Goal: Communication & Community: Participate in discussion

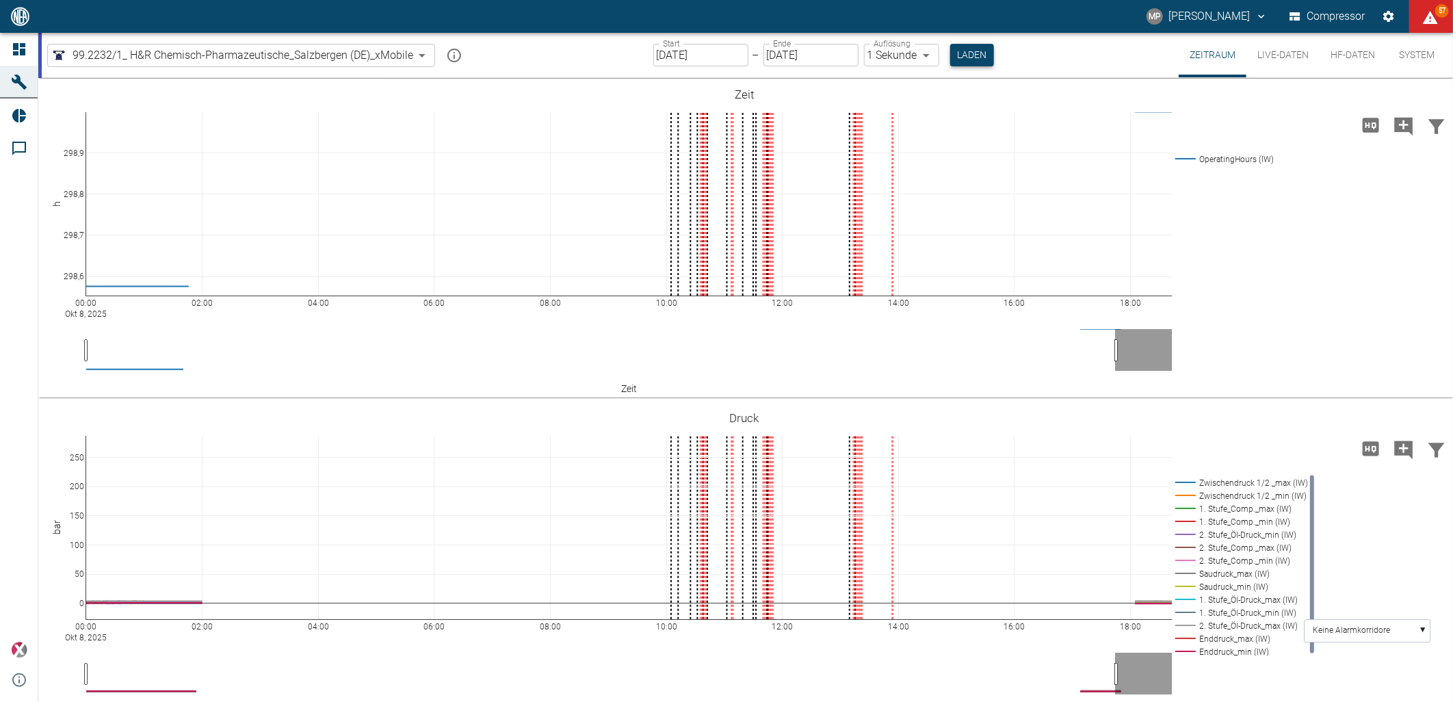
click at [974, 55] on button "Laden" at bounding box center [972, 55] width 44 height 23
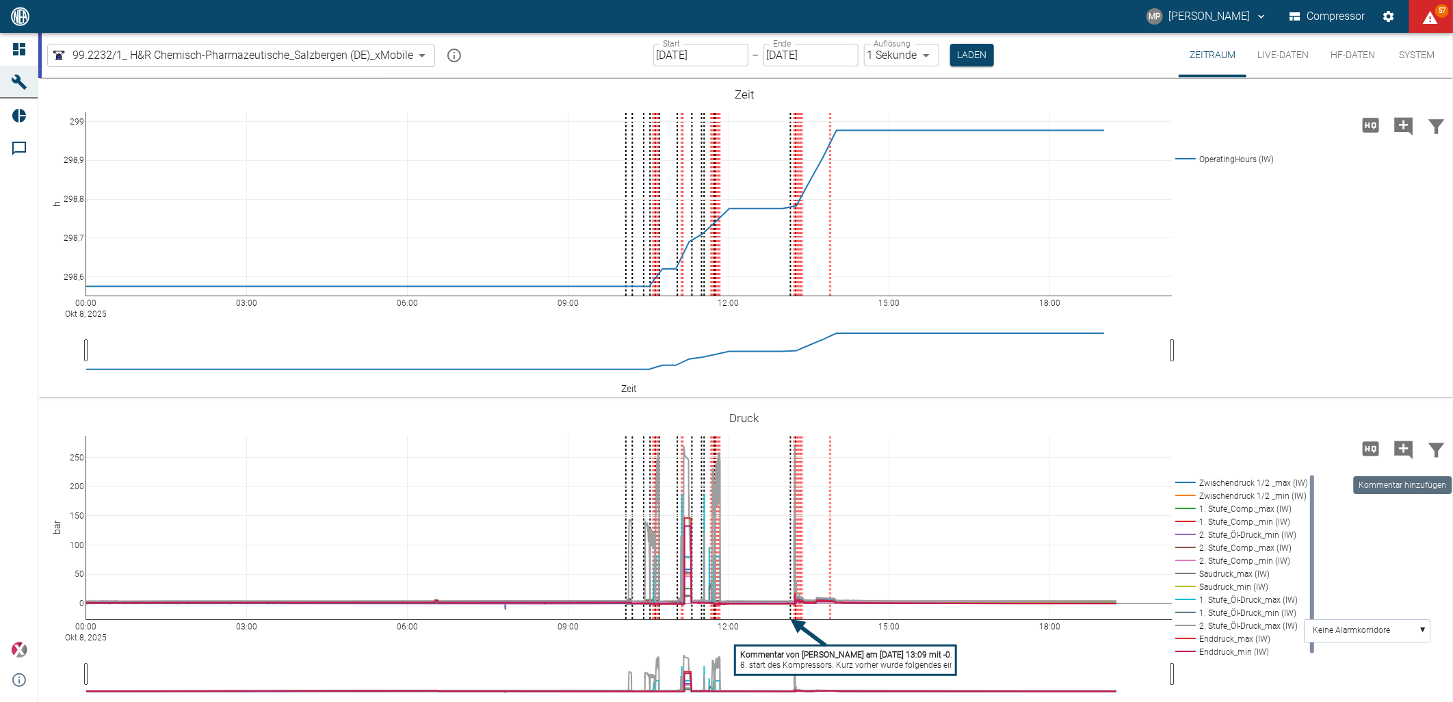
click at [1406, 452] on icon "Kommentar hinzufügen" at bounding box center [1404, 450] width 18 height 18
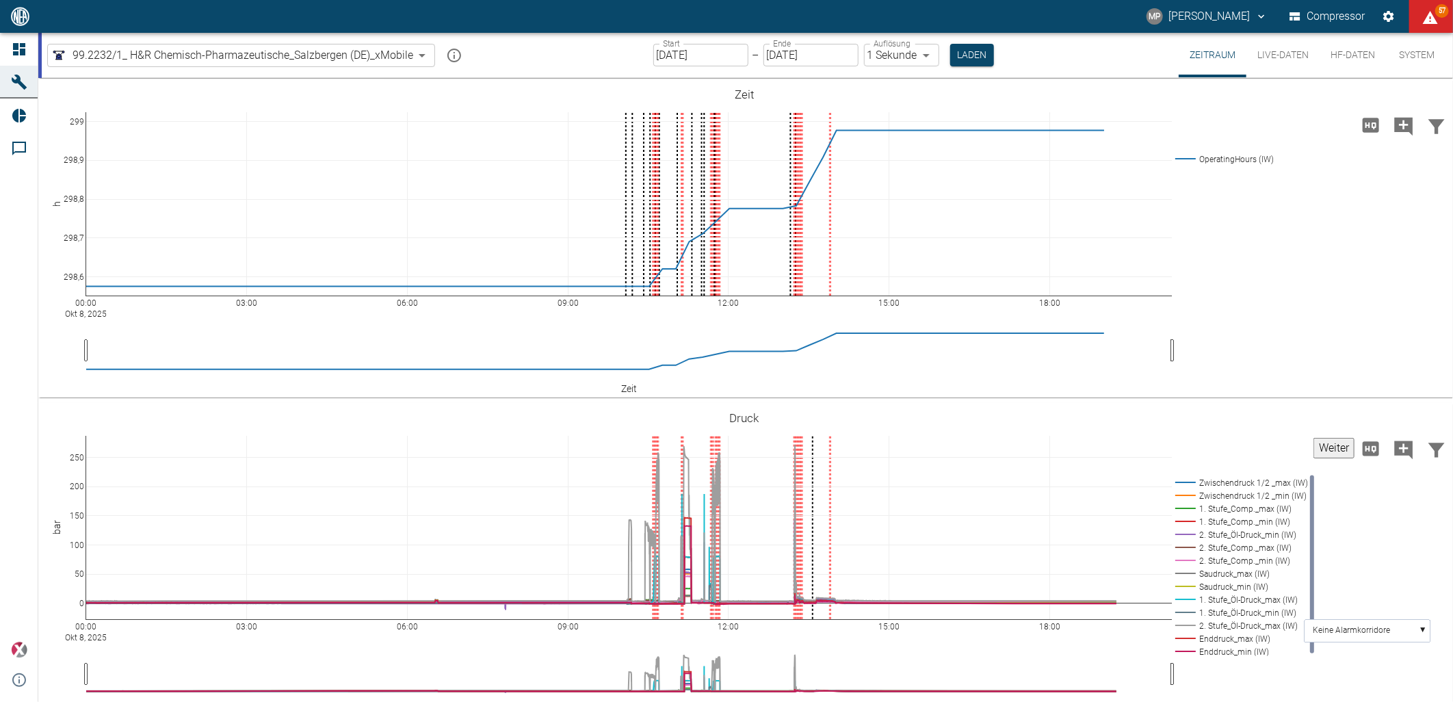
click at [1318, 439] on button "Weiter" at bounding box center [1334, 448] width 41 height 21
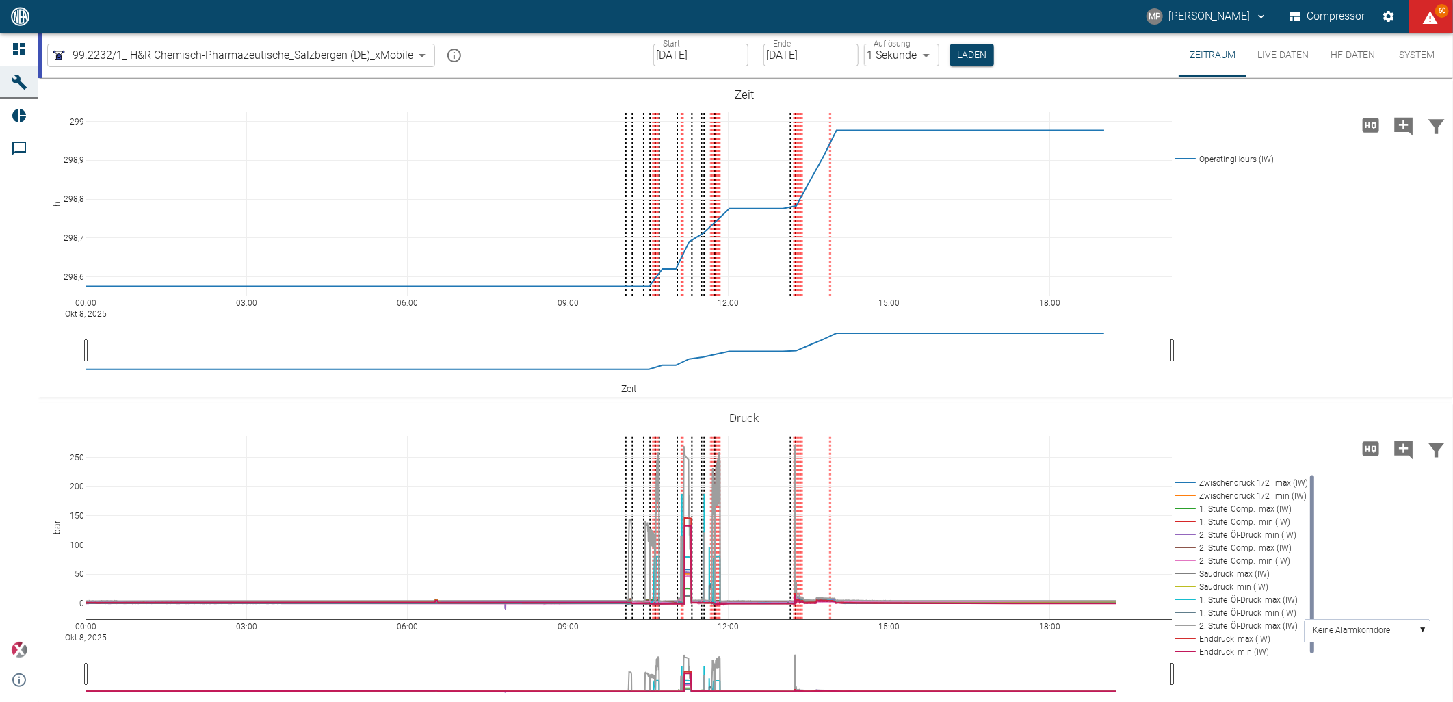
paste textarea "Lass uns zeitnah treffen, um das Vorgehen zu besprechen."
type textarea "L"
type textarea "Beginn des Membranbruchs an der 1. Stufe zu beheben -- > Membranwechsel."
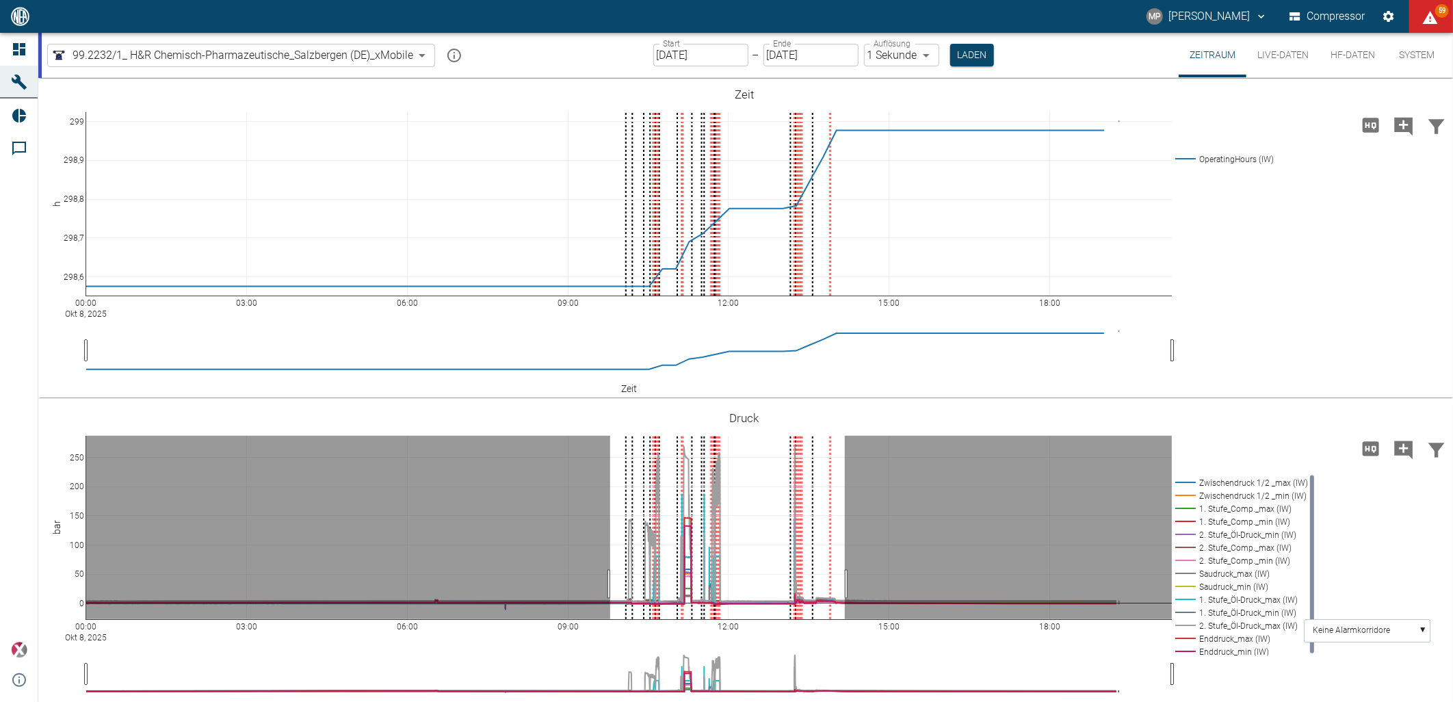
drag, startPoint x: 610, startPoint y: 584, endPoint x: 845, endPoint y: 580, distance: 234.7
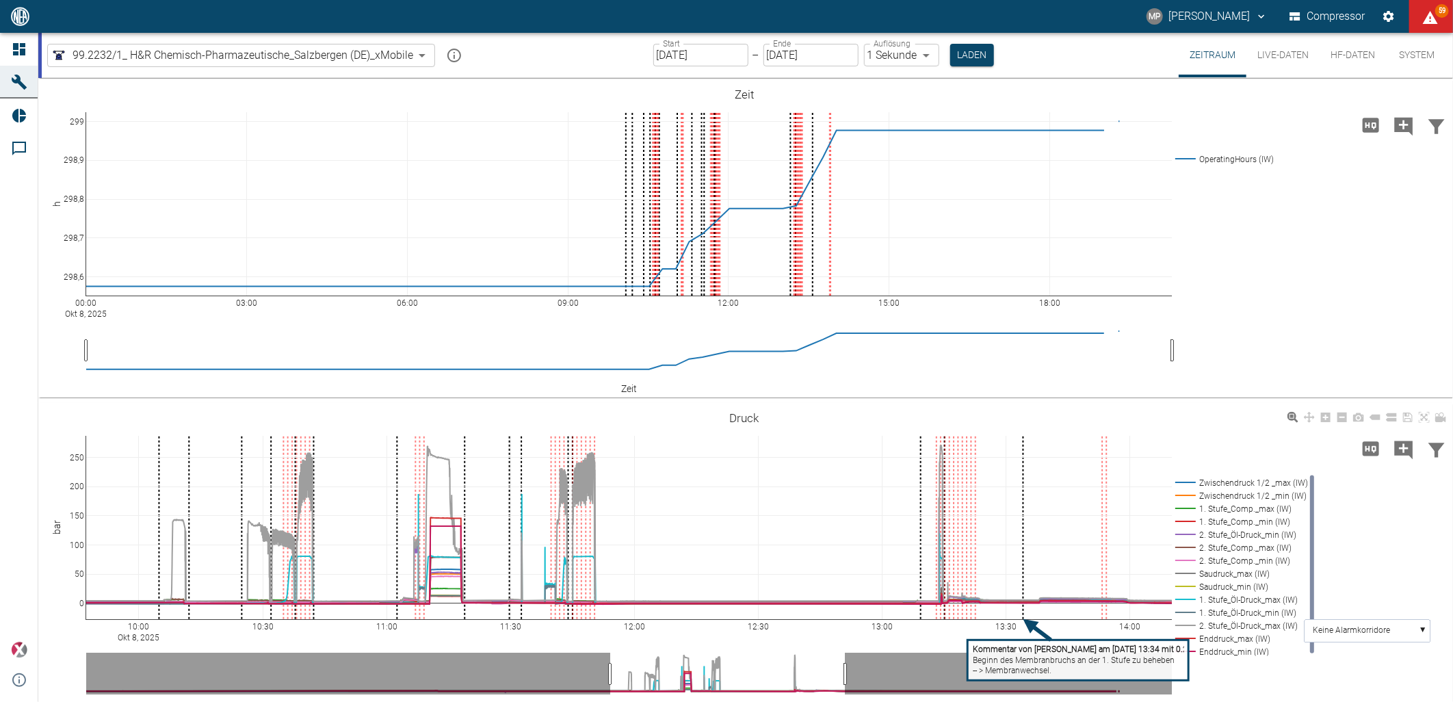
click at [1221, 484] on rect at bounding box center [1239, 482] width 135 height 13
click at [1221, 494] on rect at bounding box center [1239, 495] width 135 height 13
click at [1219, 509] on rect at bounding box center [1239, 508] width 135 height 13
click at [1219, 515] on rect at bounding box center [1239, 521] width 135 height 13
click at [1219, 532] on rect at bounding box center [1239, 534] width 135 height 13
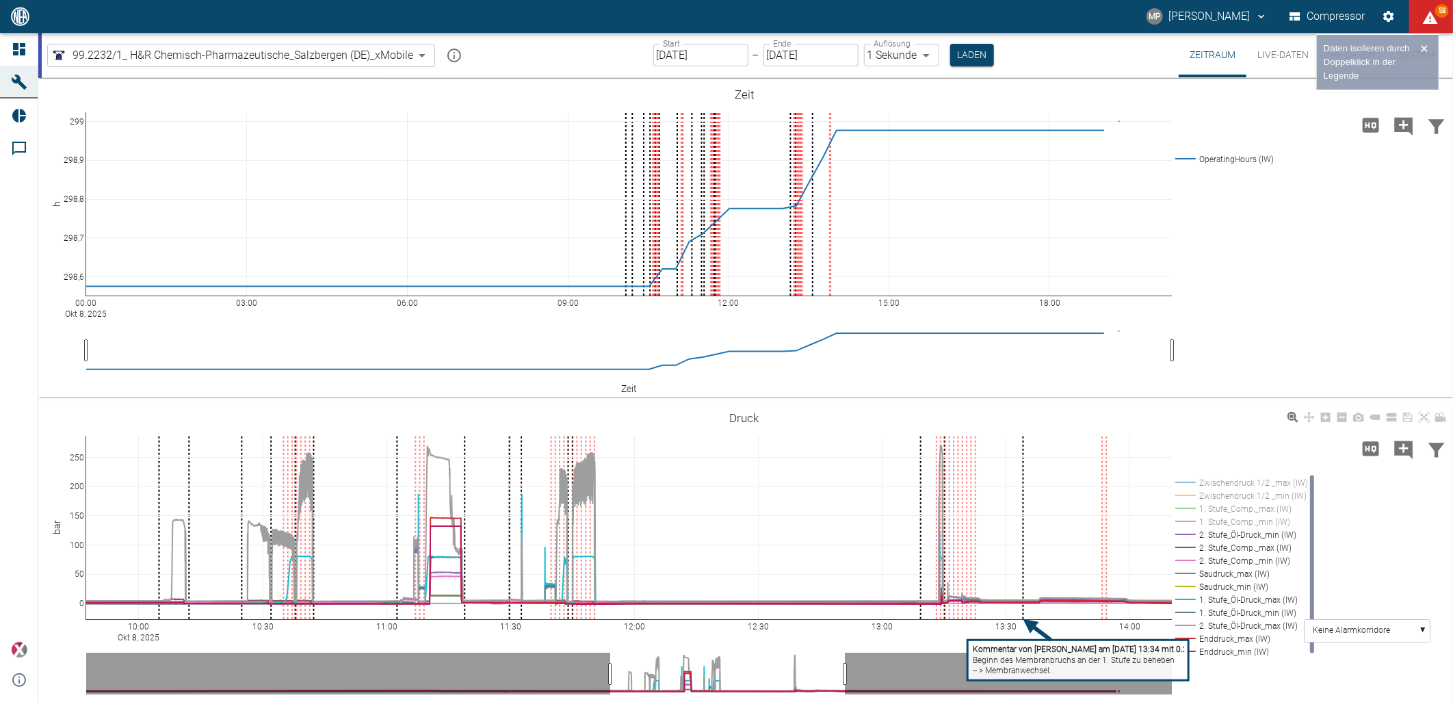
click at [1219, 543] on rect at bounding box center [1239, 547] width 135 height 13
click at [1220, 556] on rect at bounding box center [1239, 560] width 135 height 13
click at [1220, 562] on rect at bounding box center [1239, 560] width 135 height 13
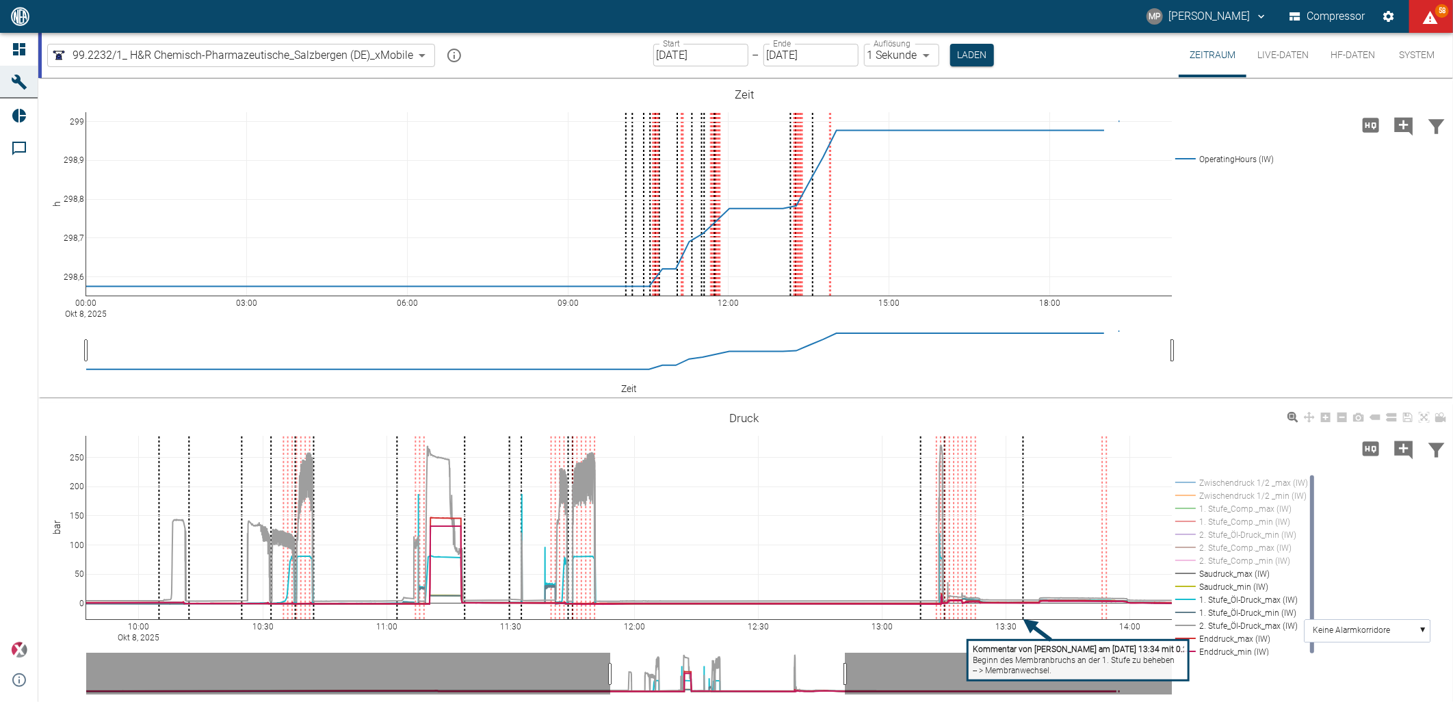
click at [1221, 573] on rect at bounding box center [1239, 573] width 135 height 13
drag, startPoint x: 1222, startPoint y: 583, endPoint x: 1223, endPoint y: 599, distance: 15.8
click at [1223, 585] on rect at bounding box center [1239, 586] width 135 height 13
click at [1223, 614] on rect at bounding box center [1239, 612] width 135 height 13
click at [1228, 642] on rect at bounding box center [1239, 638] width 135 height 13
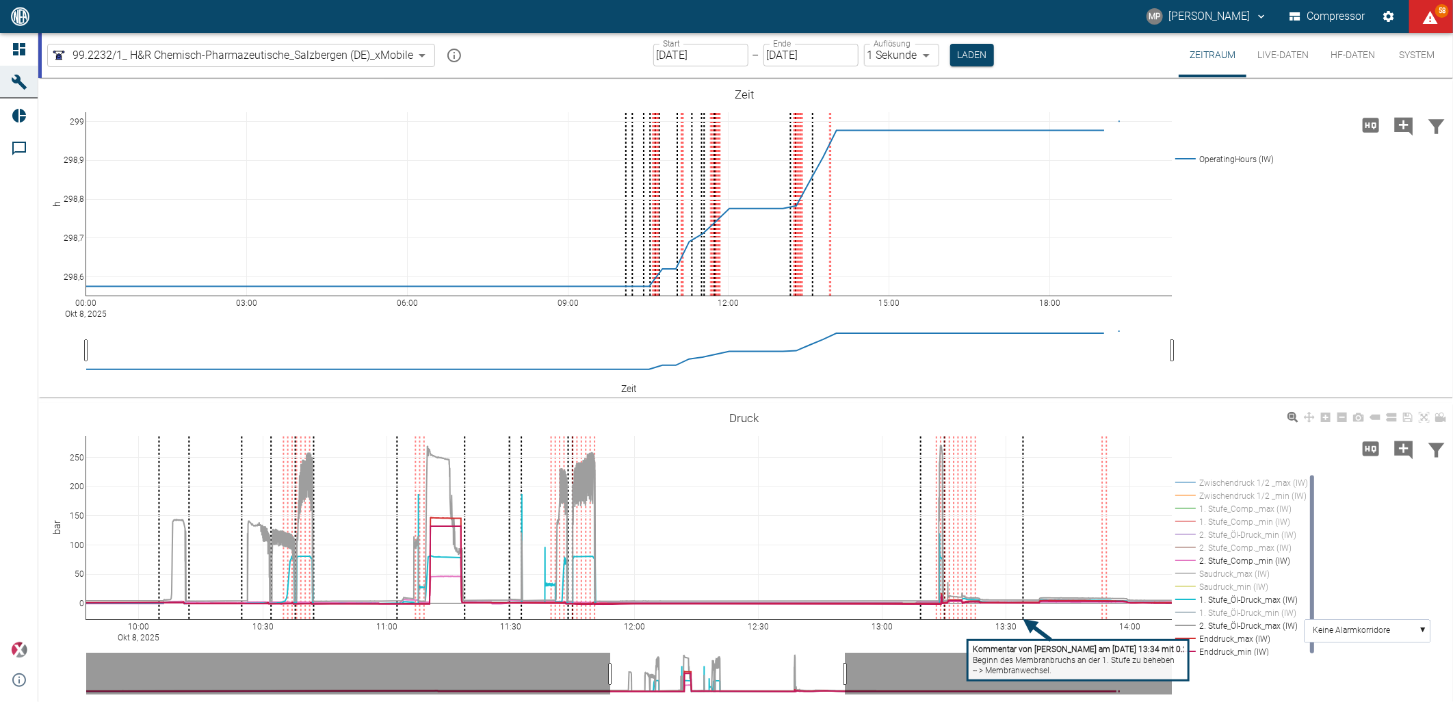
click at [1228, 647] on rect at bounding box center [1239, 651] width 135 height 13
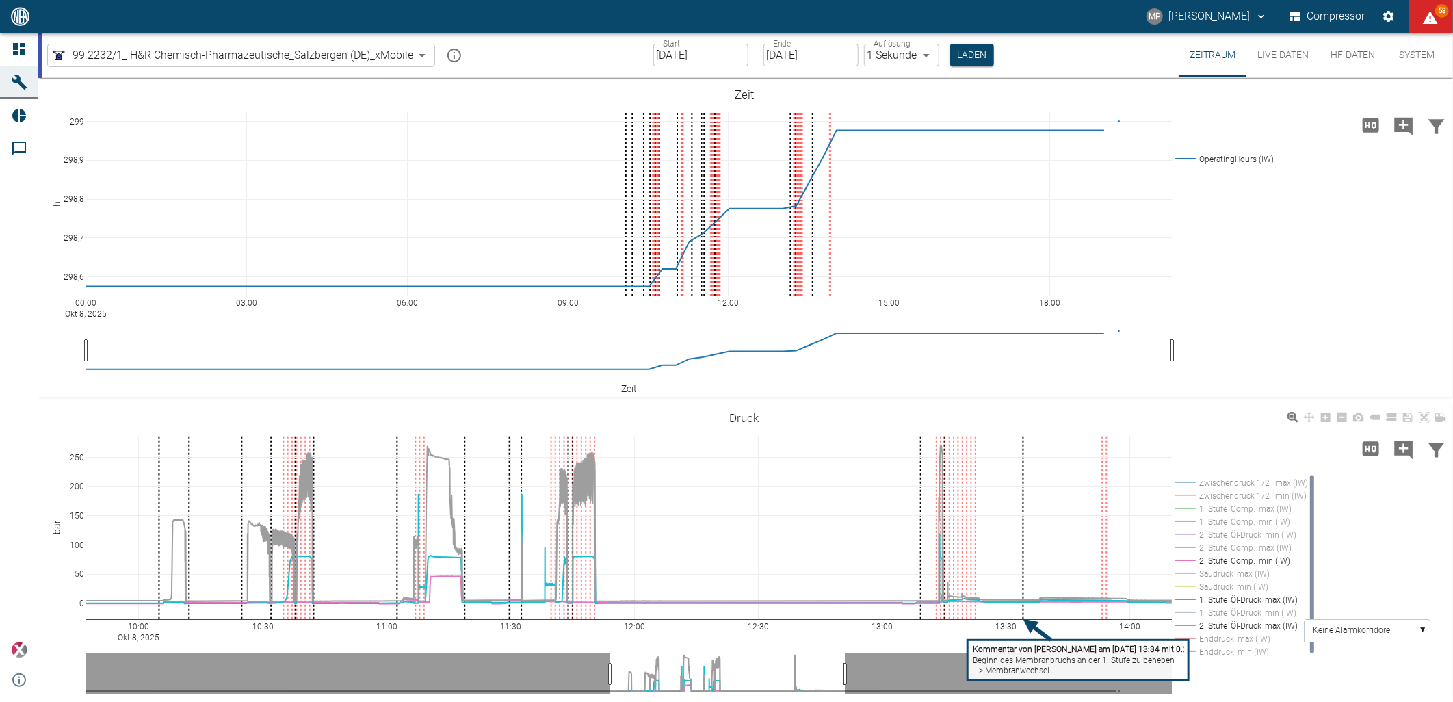
click at [1230, 561] on rect at bounding box center [1239, 560] width 135 height 13
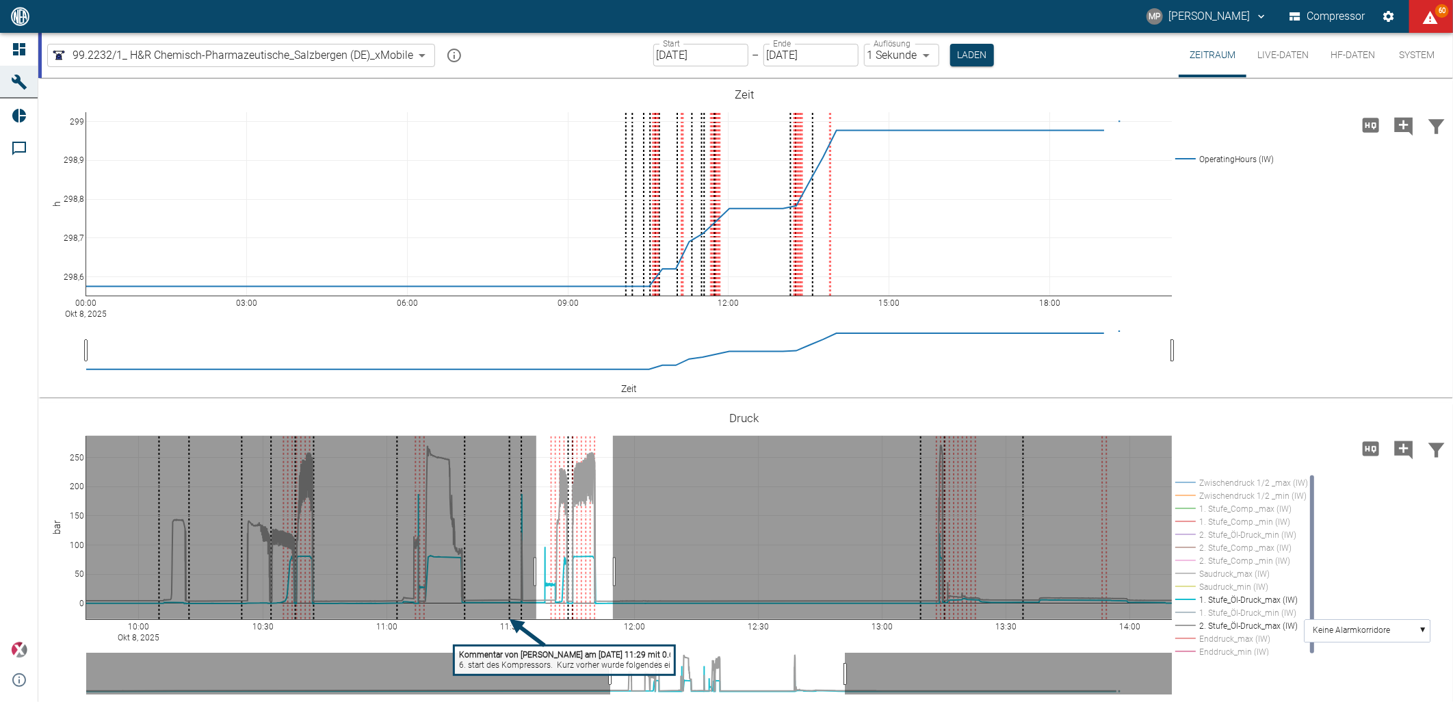
drag, startPoint x: 536, startPoint y: 572, endPoint x: 613, endPoint y: 572, distance: 76.6
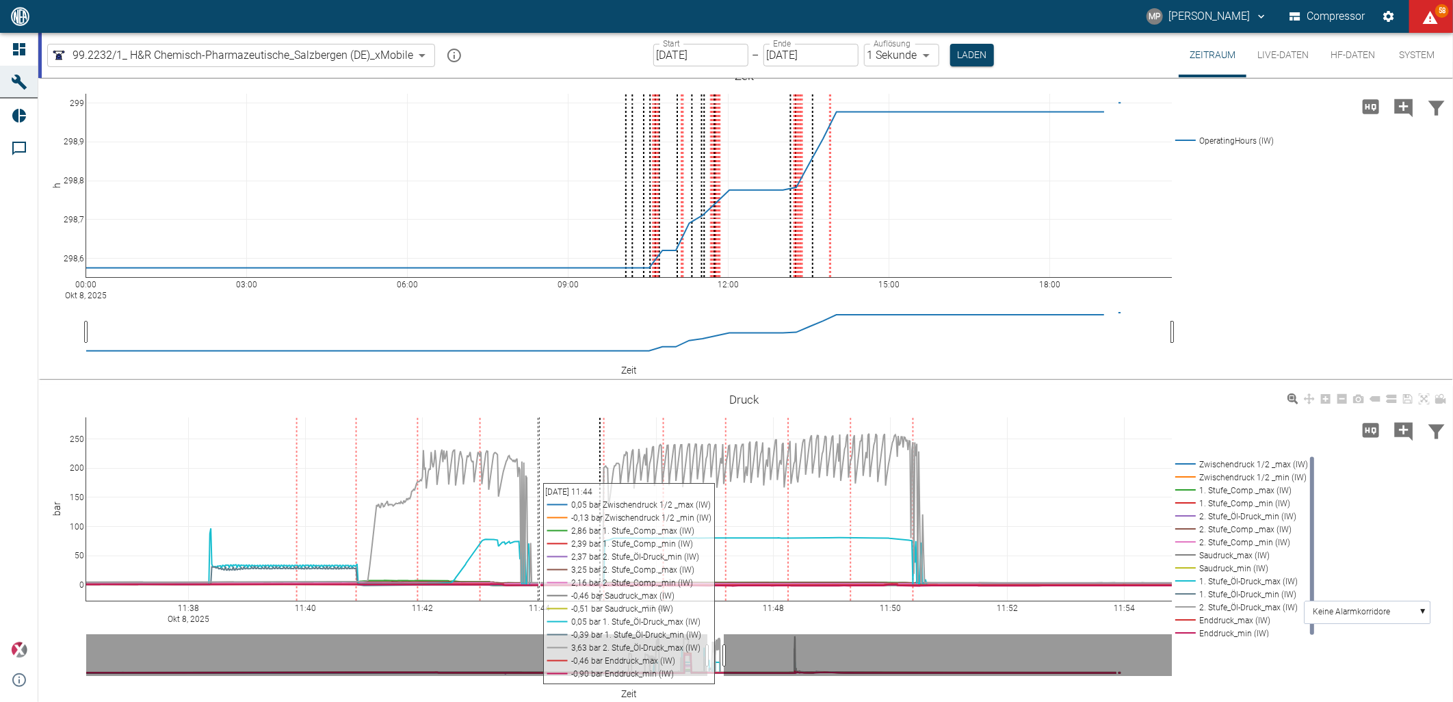
scroll to position [24, 0]
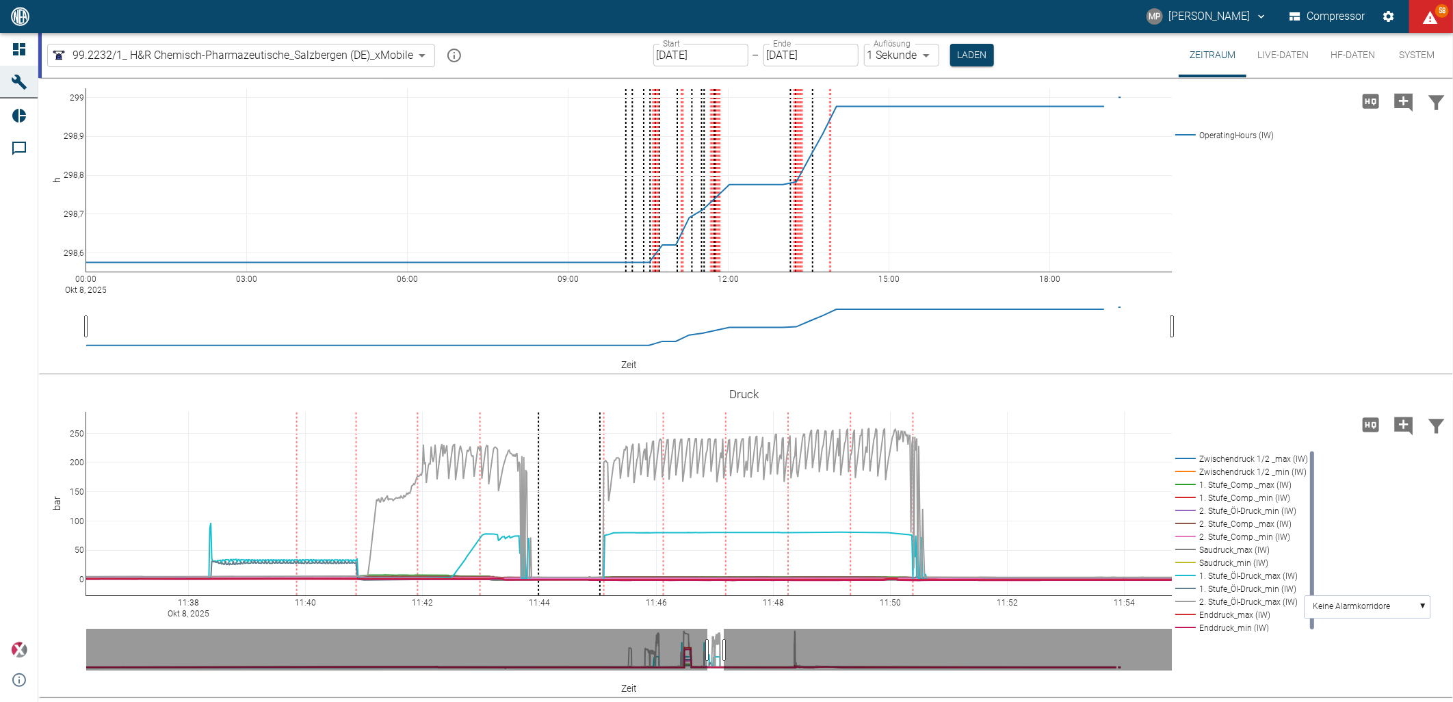
click at [1413, 58] on button "System" at bounding box center [1417, 55] width 62 height 44
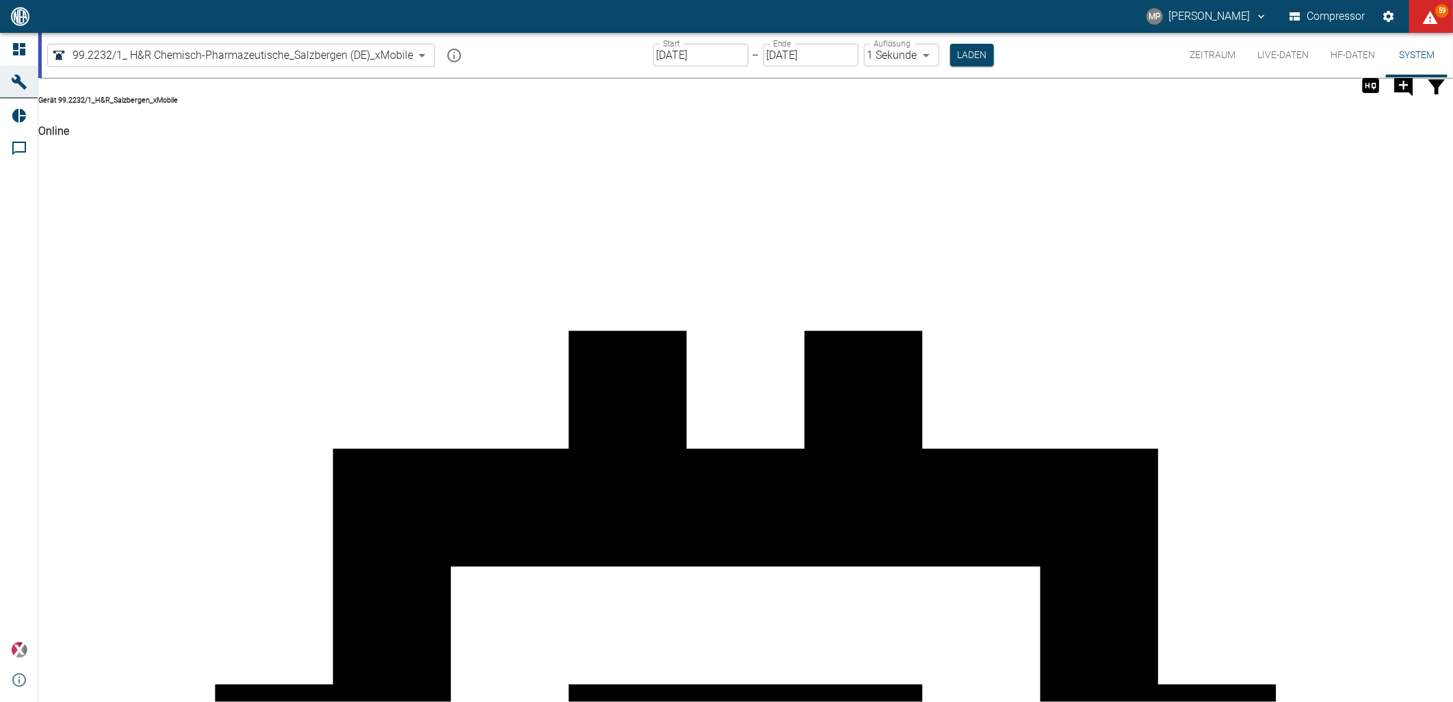
click at [1258, 57] on button "Live-Daten" at bounding box center [1283, 55] width 73 height 44
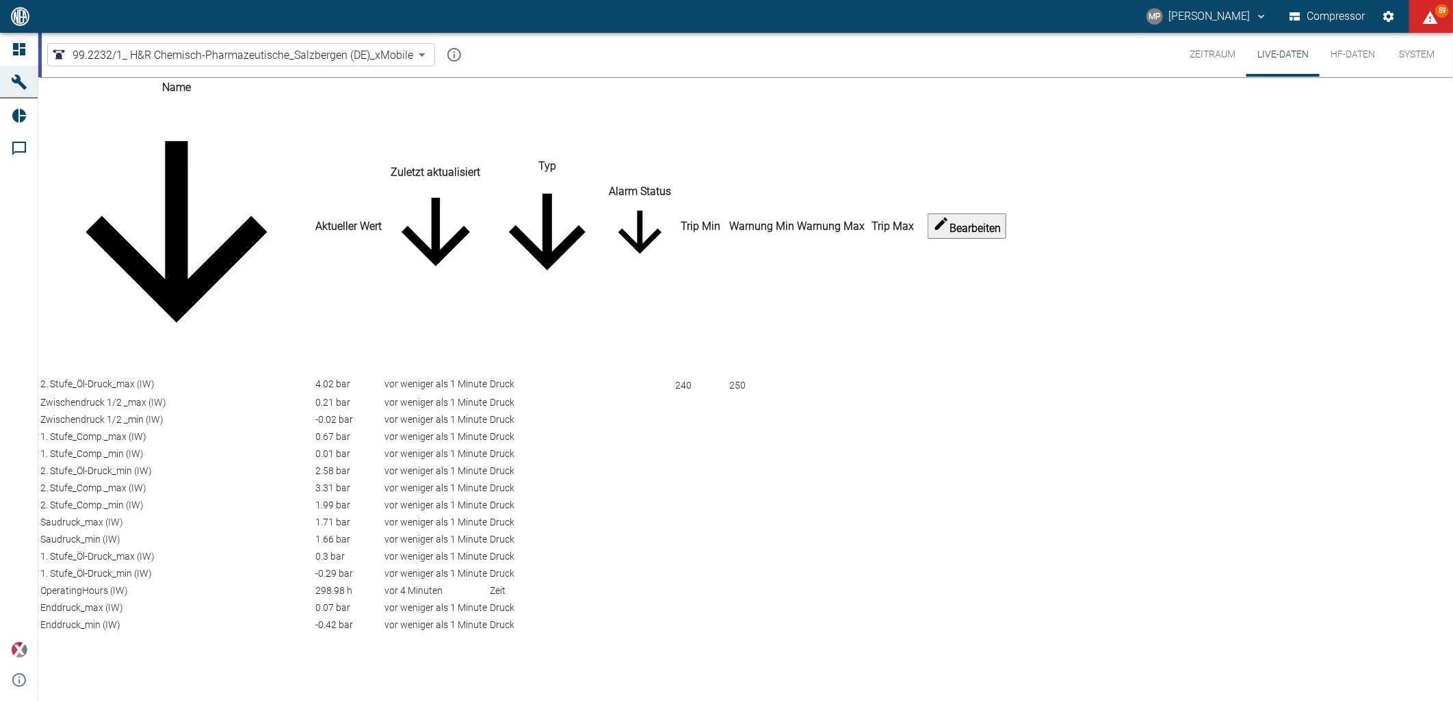
click at [1225, 59] on button "Zeitraum" at bounding box center [1213, 55] width 68 height 44
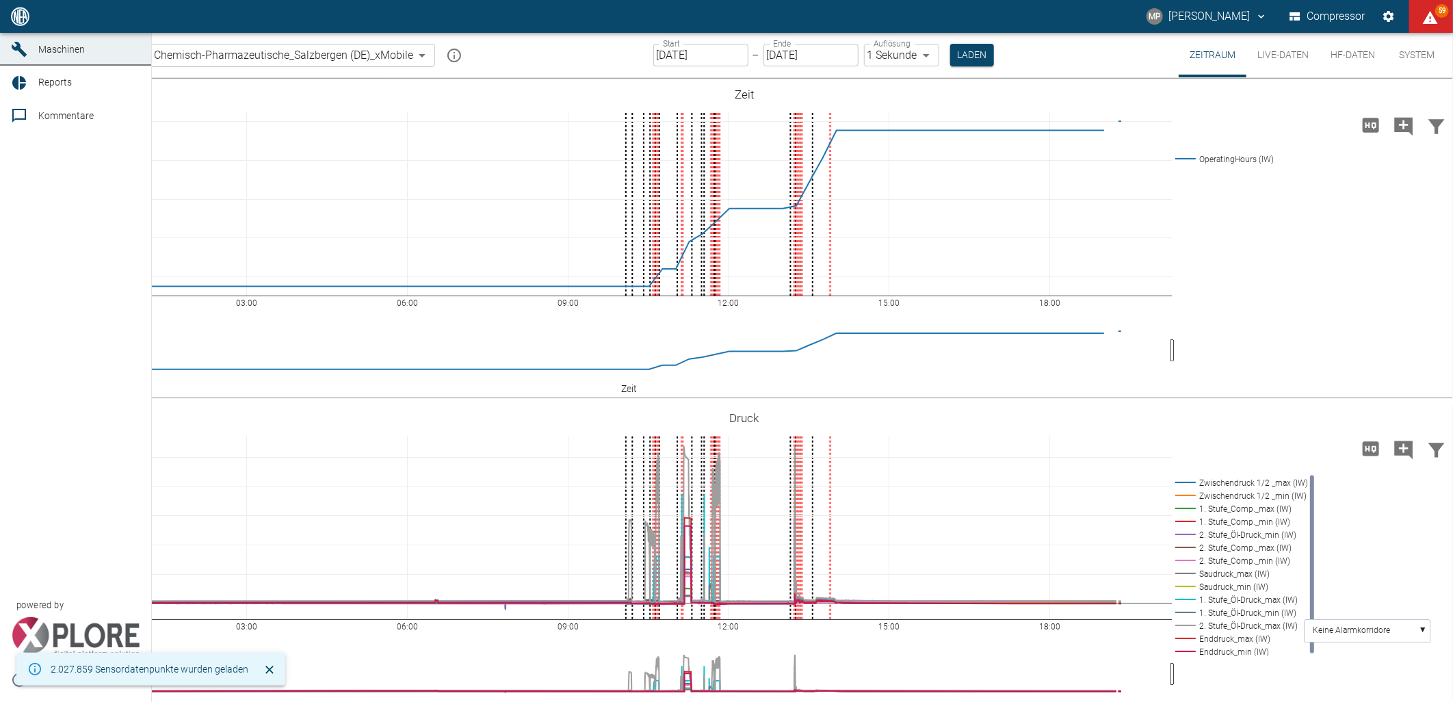
click at [42, 121] on span "Kommentare" at bounding box center [65, 115] width 55 height 11
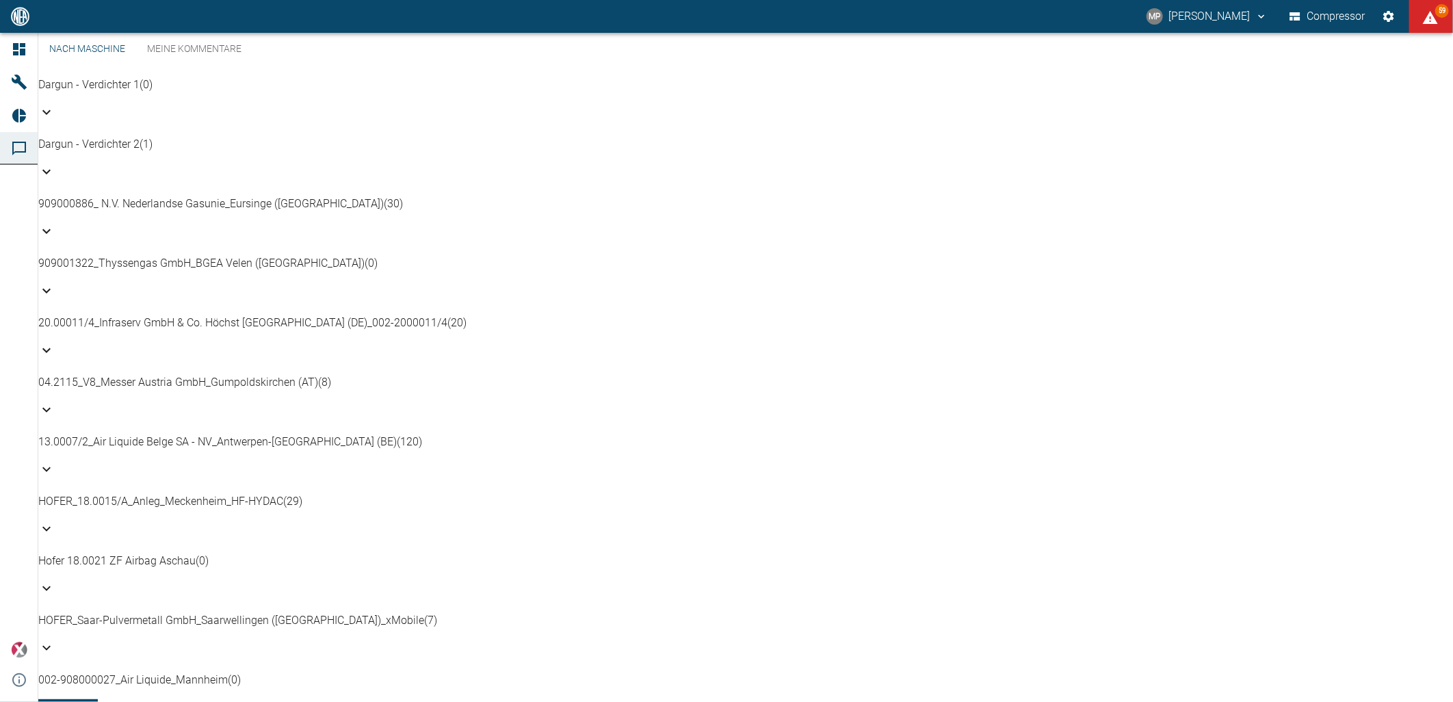
click at [198, 62] on link "Meine Kommentare" at bounding box center [194, 49] width 116 height 33
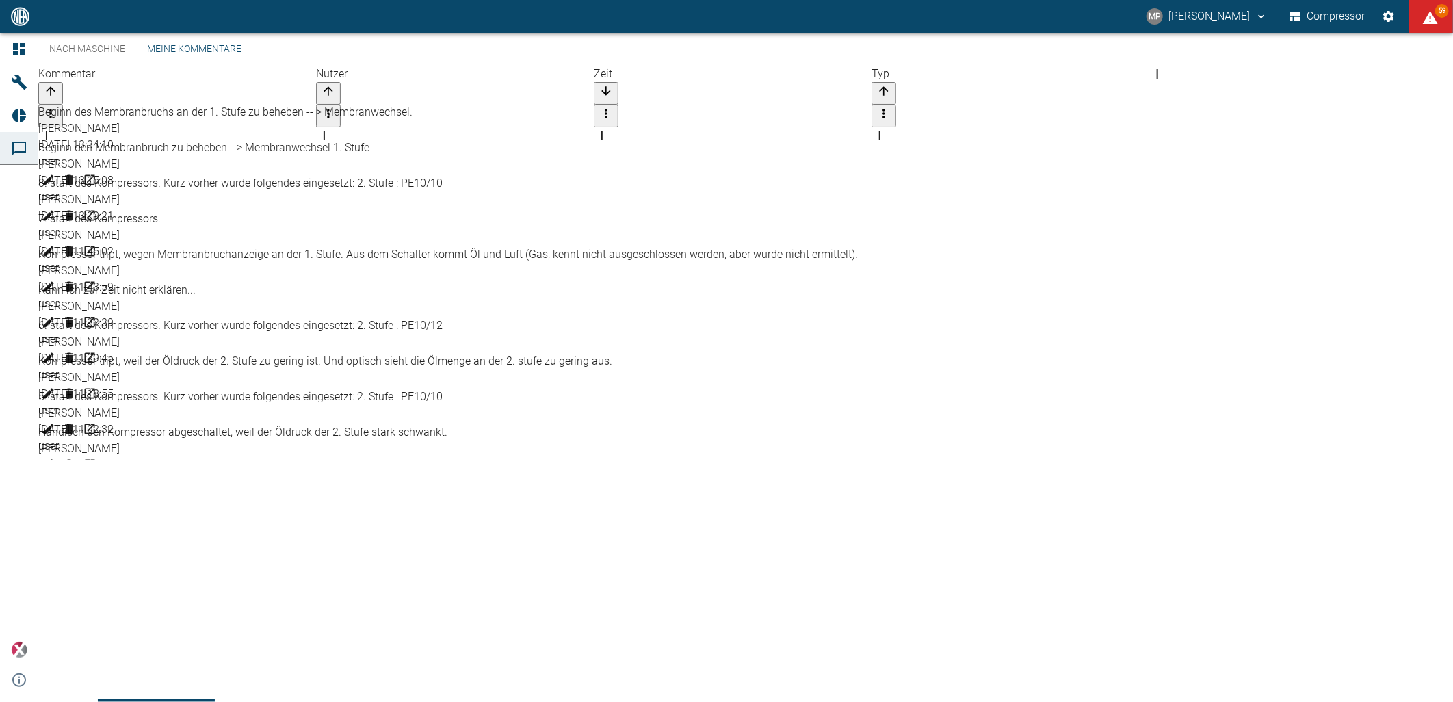
click at [114, 66] on link "Nach Maschine" at bounding box center [87, 49] width 98 height 33
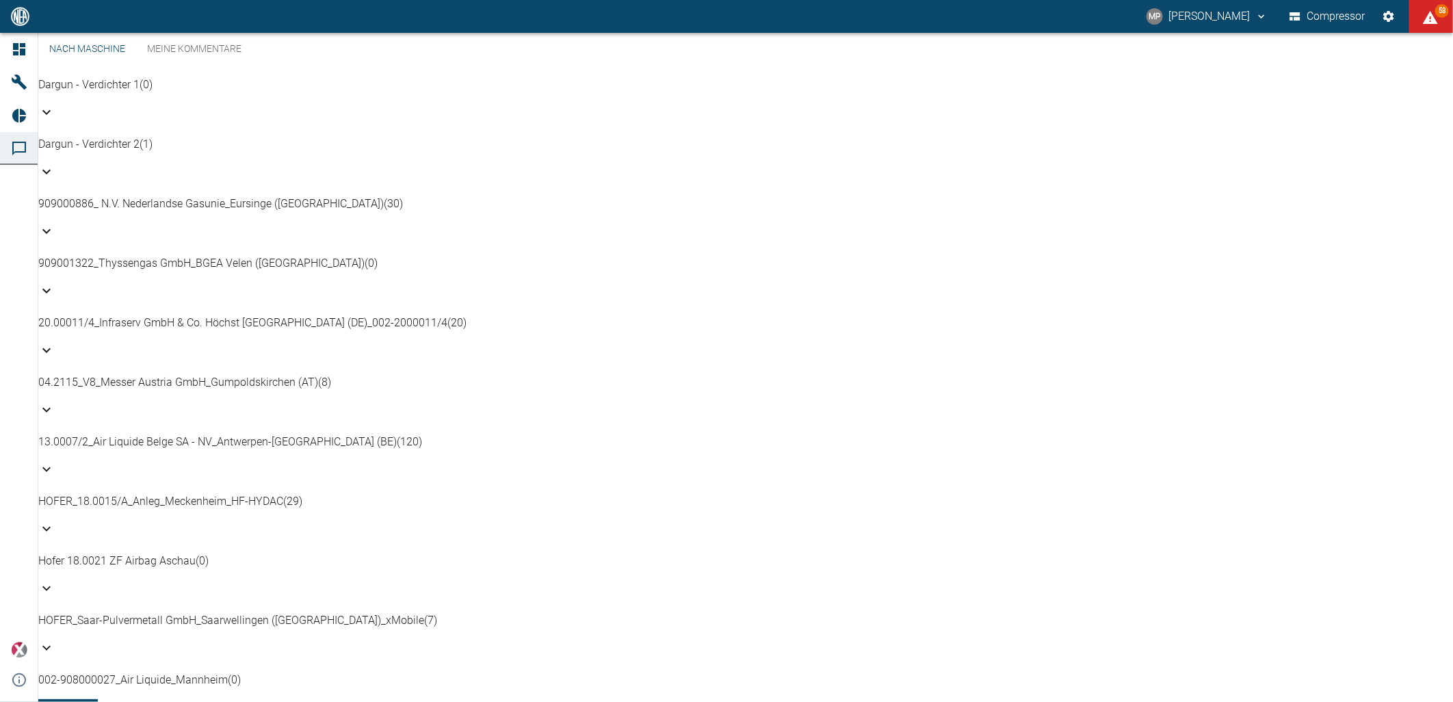
scroll to position [737, 0]
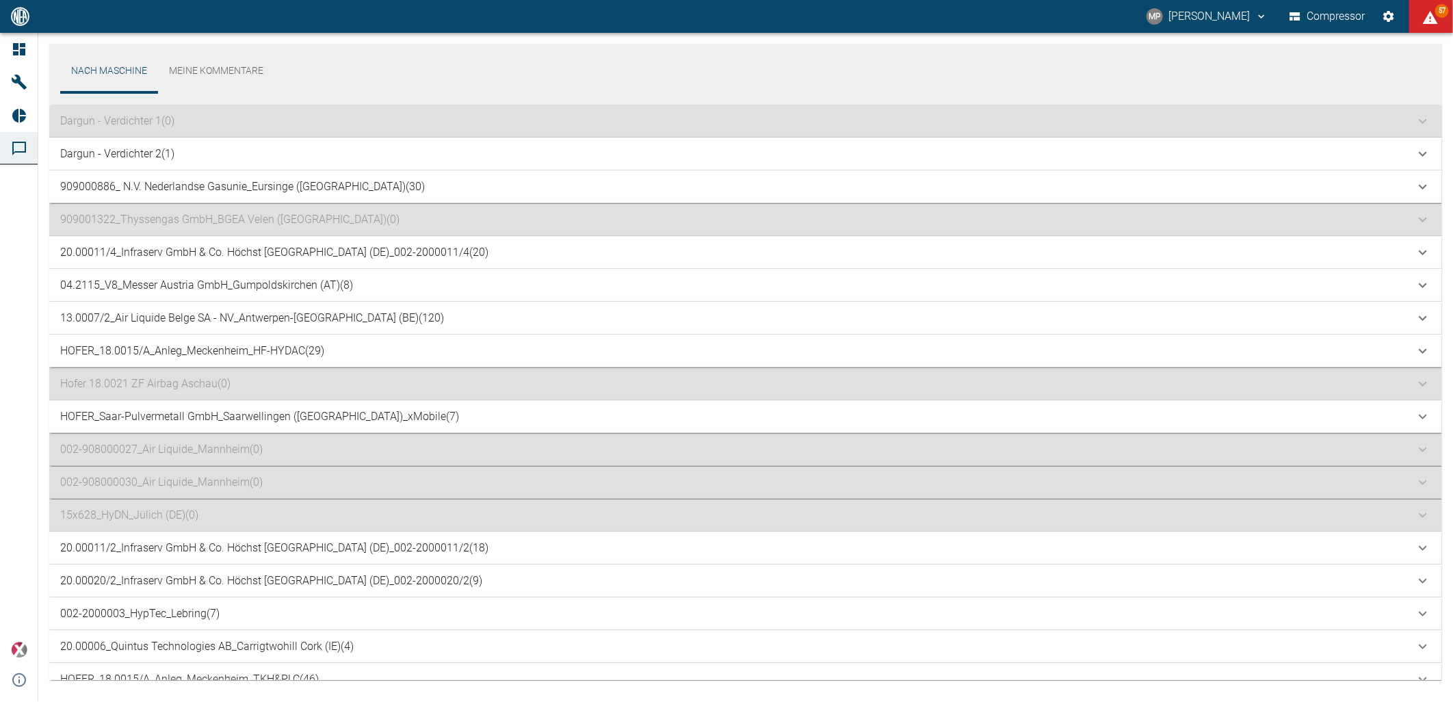
scroll to position [658, 0]
